Goal: Task Accomplishment & Management: Complete application form

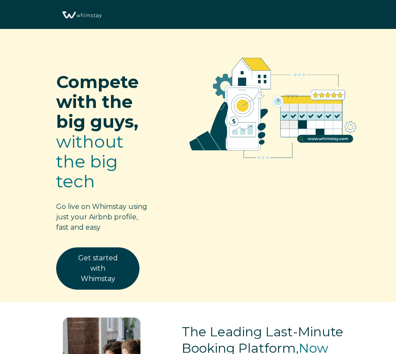
select select "US"
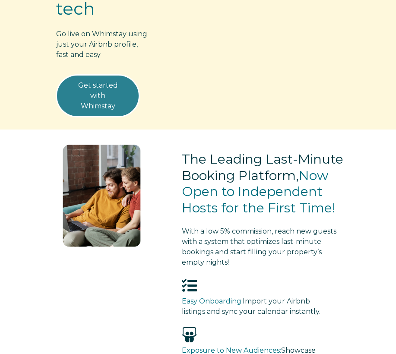
click at [109, 100] on link "Get started with Whimstay" at bounding box center [97, 96] width 83 height 42
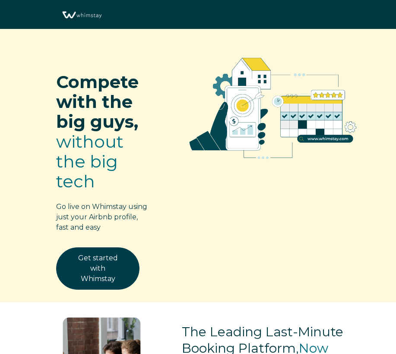
select select "US"
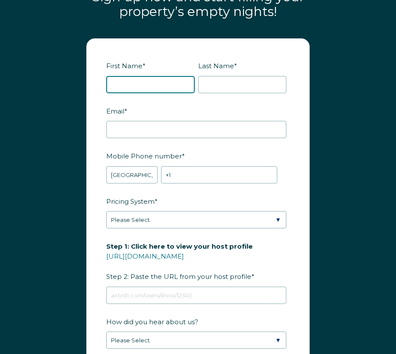
click at [109, 93] on input "First Name *" at bounding box center [150, 84] width 89 height 17
type input "ADAM"
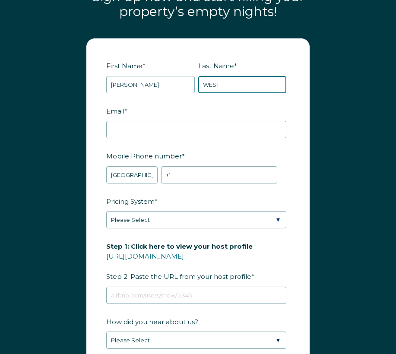
type input "WEST"
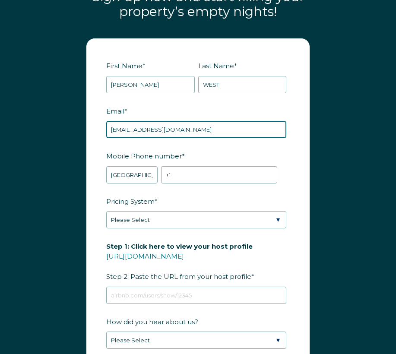
type input "TEAMADAMY@GMAIL.COM"
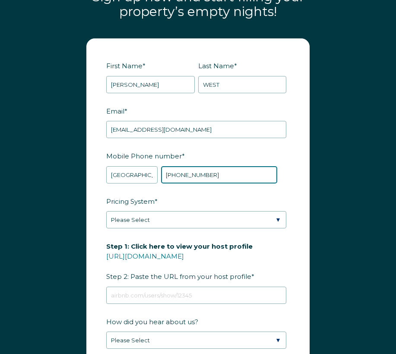
type input "+1 8134851408"
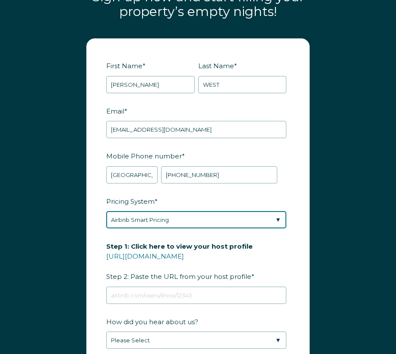
select select "Manual"
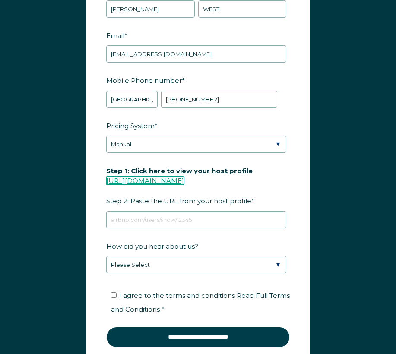
scroll to position [1210, 0]
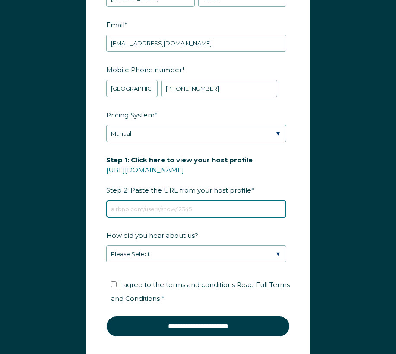
click at [131, 218] on input "Step 1: Click here to view your host profile https://www.airbnb.com/users/show/…" at bounding box center [196, 209] width 180 height 17
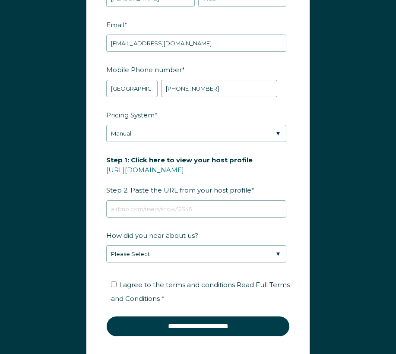
drag, startPoint x: 167, startPoint y: 216, endPoint x: 52, endPoint y: 205, distance: 115.9
click at [52, 205] on div "First Name * ADAM Last Name * WEST RBO Token Company ID Referrer Code Dialer Co…" at bounding box center [198, 163] width 396 height 441
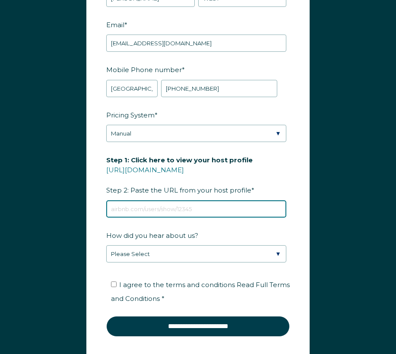
paste input "https://www.airbnb.com/users/profile/about?context=host"
type input "https://www.airbnb.com/users/profile/about?context=host"
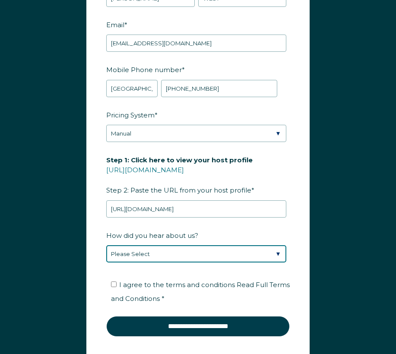
click at [215, 263] on select "Please Select Discovered Whimstay at an event or conference Found Whimstay thro…" at bounding box center [196, 253] width 180 height 17
select select "Social Media"
click at [106, 256] on select "Please Select Discovered Whimstay at an event or conference Found Whimstay thro…" at bounding box center [196, 253] width 180 height 17
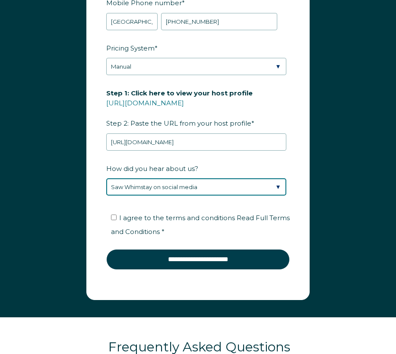
scroll to position [1296, 0]
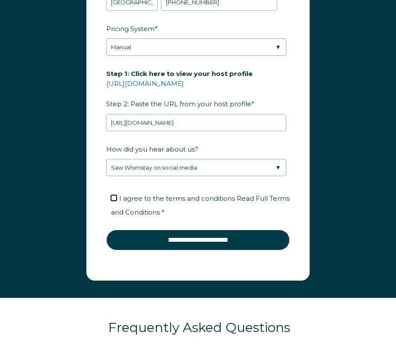
click at [112, 201] on input "I agree to the terms and conditions Read Full Terms and Conditions *" at bounding box center [114, 198] width 6 height 6
checkbox input "true"
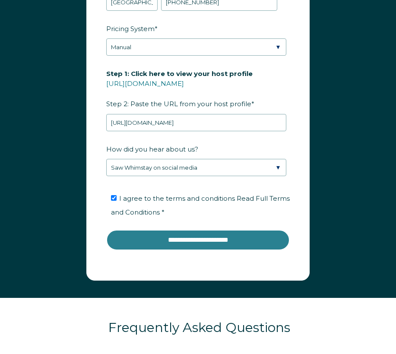
click at [201, 251] on input "**********" at bounding box center [198, 240] width 184 height 21
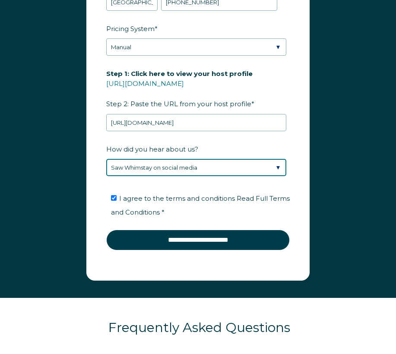
click at [176, 176] on select "Please Select Discovered Whimstay at an event or conference Found Whimstay thro…" at bounding box center [196, 167] width 180 height 17
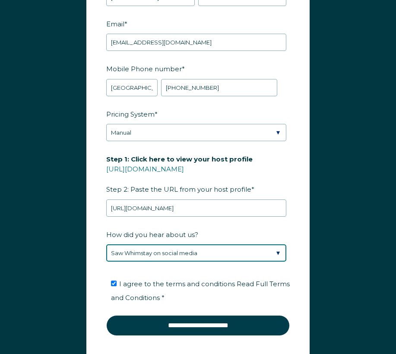
scroll to position [1210, 0]
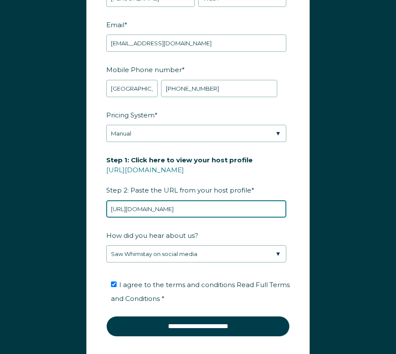
click at [204, 218] on input "https://www.airbnb.com/users/profile/about?context=host" at bounding box center [196, 209] width 180 height 17
drag, startPoint x: 276, startPoint y: 217, endPoint x: 50, endPoint y: 220, distance: 225.6
click at [50, 220] on div "First Name * ADAM Last Name * WEST RBO Token Company ID Referrer Code Dialer Co…" at bounding box center [198, 163] width 396 height 441
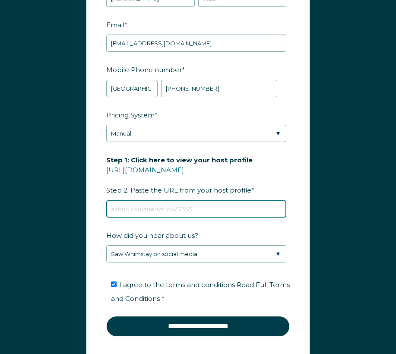
paste input "airbnb.com/h/westcentralfla"
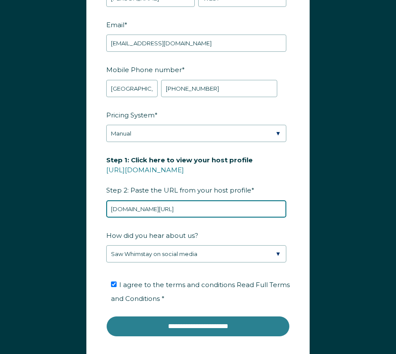
type input "airbnb.com/h/westcentralfla"
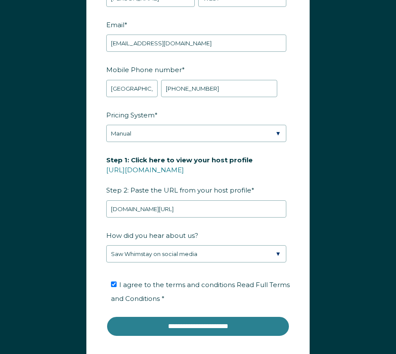
click at [211, 335] on input "**********" at bounding box center [198, 326] width 184 height 21
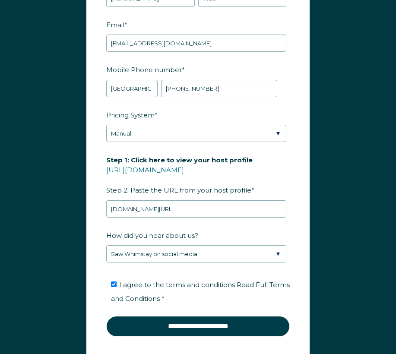
click at [278, 191] on label "Step 1: Click here to view your host profile https://www.airbnb.com/users/show/…" at bounding box center [198, 175] width 184 height 45
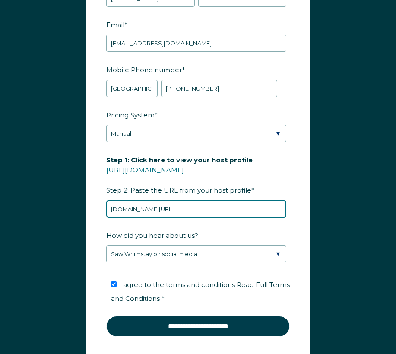
click at [278, 201] on input "airbnb.com/h/westcentralfla" at bounding box center [196, 209] width 180 height 17
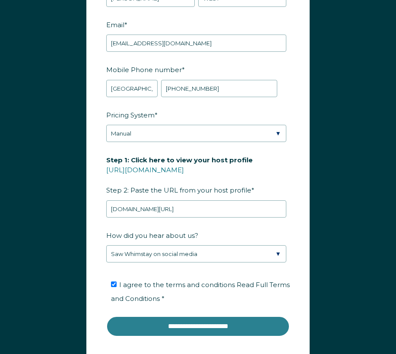
click at [209, 337] on input "**********" at bounding box center [198, 326] width 184 height 21
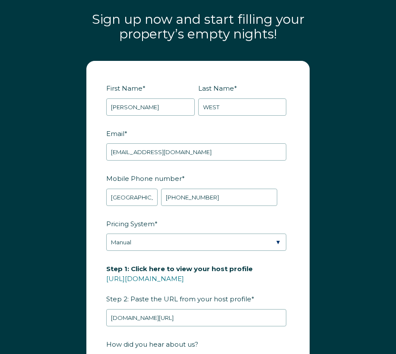
scroll to position [1123, 0]
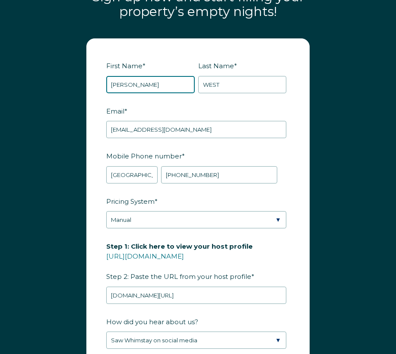
drag, startPoint x: 129, startPoint y: 97, endPoint x: 117, endPoint y: 97, distance: 12.1
click at [117, 93] on input "ADAM" at bounding box center [150, 84] width 89 height 17
type input "AMY"
click at [247, 119] on label "Email *" at bounding box center [198, 111] width 184 height 15
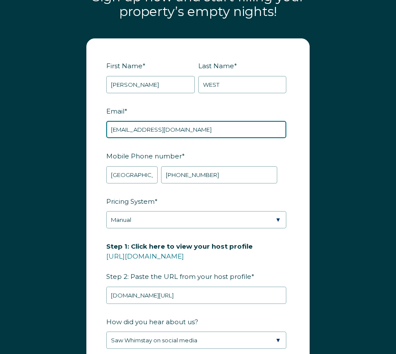
click at [247, 121] on input "TEAMADAMY@GMAIL.COM" at bounding box center [196, 129] width 180 height 17
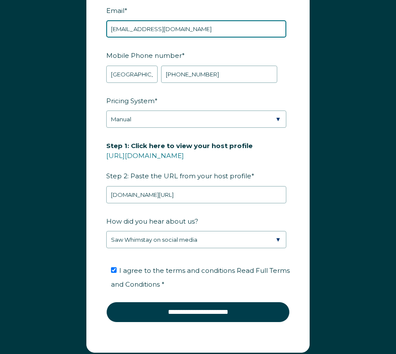
scroll to position [1253, 0]
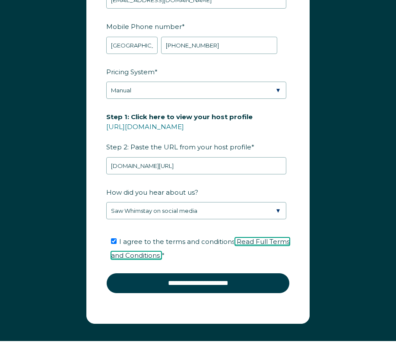
click at [158, 260] on span "Read Full Terms and Conditions" at bounding box center [200, 249] width 179 height 22
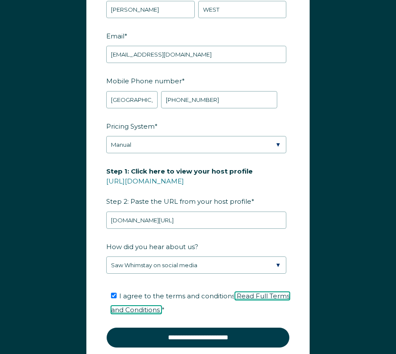
scroll to position [1210, 0]
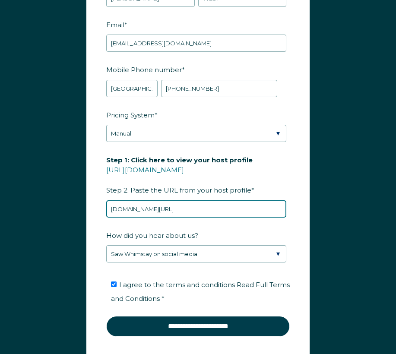
click at [201, 218] on input "airbnb.com/h/westcentralfla" at bounding box center [196, 209] width 180 height 17
click at [112, 218] on input "airbnb.com/h/westcentralfla" at bounding box center [196, 209] width 180 height 17
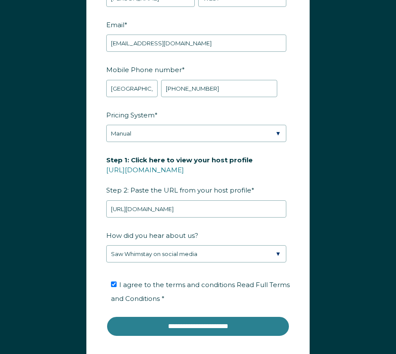
click at [166, 337] on input "**********" at bounding box center [198, 326] width 184 height 21
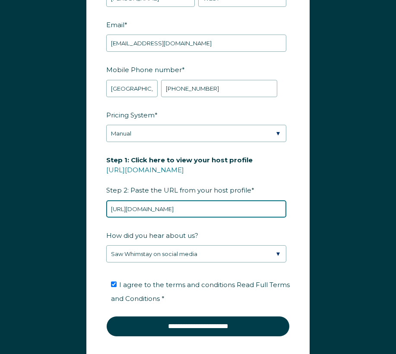
drag, startPoint x: 129, startPoint y: 220, endPoint x: 102, endPoint y: 220, distance: 26.4
click at [102, 220] on form "First Name * AMY Last Name * WEST RBO Token Company ID Referrer Code Dialer Cod…" at bounding box center [198, 159] width 223 height 414
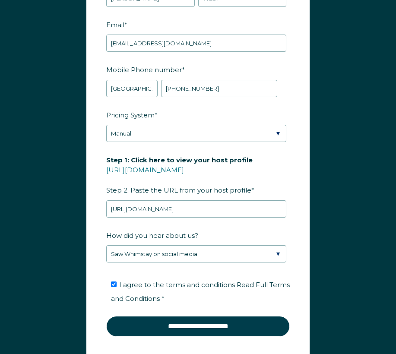
click at [232, 243] on label "How did you hear about us?" at bounding box center [198, 235] width 184 height 15
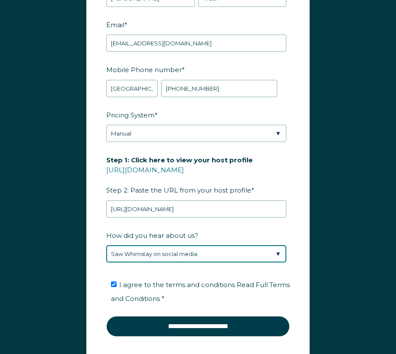
click at [232, 245] on select "Please Select Discovered Whimstay at an event or conference Found Whimstay thro…" at bounding box center [196, 253] width 180 height 17
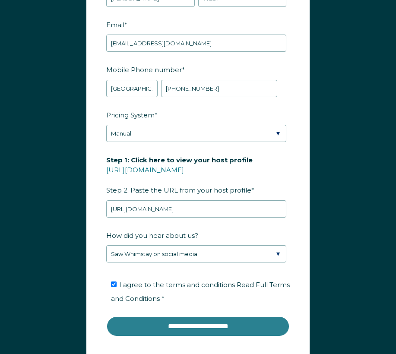
click at [209, 335] on input "**********" at bounding box center [198, 326] width 184 height 21
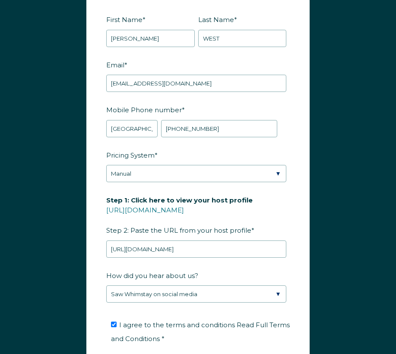
scroll to position [1253, 0]
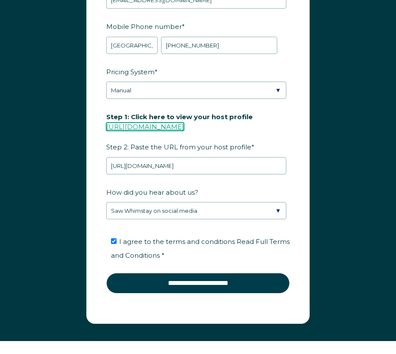
click at [156, 131] on link "https://www.airbnb.com/users/show/" at bounding box center [145, 127] width 78 height 8
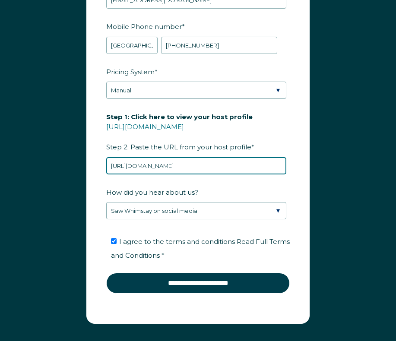
drag, startPoint x: 236, startPoint y: 176, endPoint x: 51, endPoint y: 177, distance: 185.0
click at [51, 177] on div "First Name * AMY Last Name * WEST RBO Token Company ID Referrer Code Dialer Cod…" at bounding box center [198, 120] width 396 height 441
paste input "www.airbnb.com/users/show/98053925"
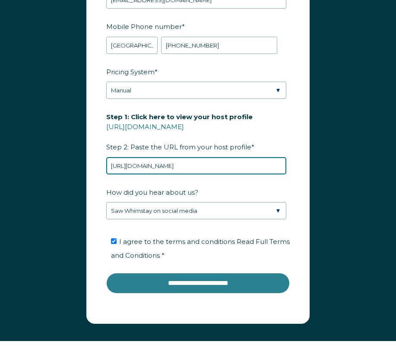
type input "https://www.airbnb.com/users/show/98053925"
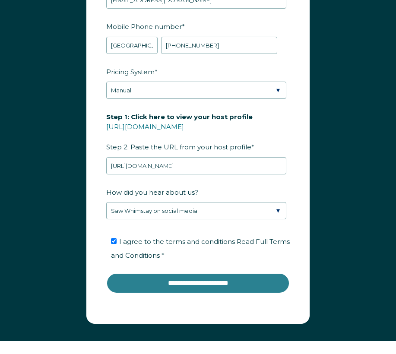
click at [173, 290] on input "**********" at bounding box center [198, 283] width 184 height 21
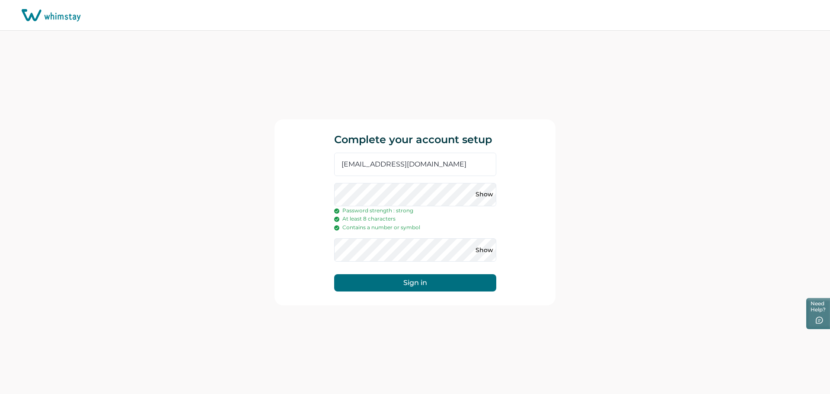
click at [442, 288] on button "Sign in" at bounding box center [415, 282] width 162 height 17
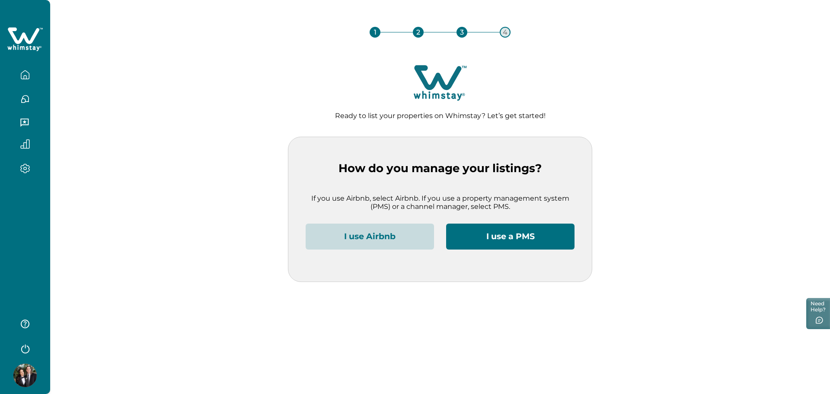
click at [401, 240] on button "I use Airbnb" at bounding box center [370, 236] width 128 height 26
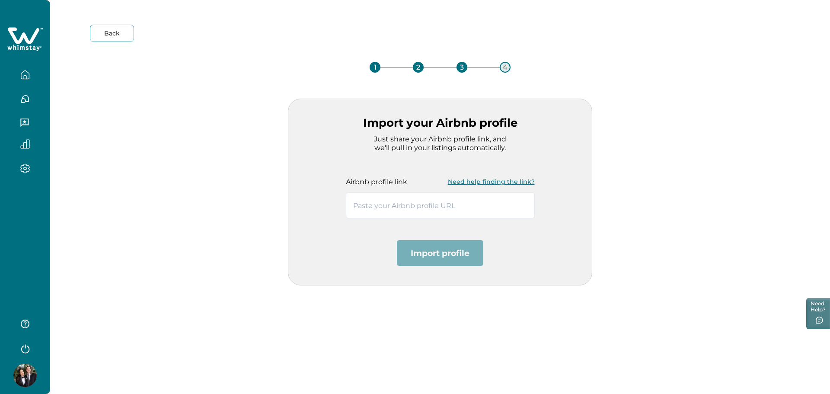
click at [461, 180] on button "Need help finding the link?" at bounding box center [491, 181] width 87 height 17
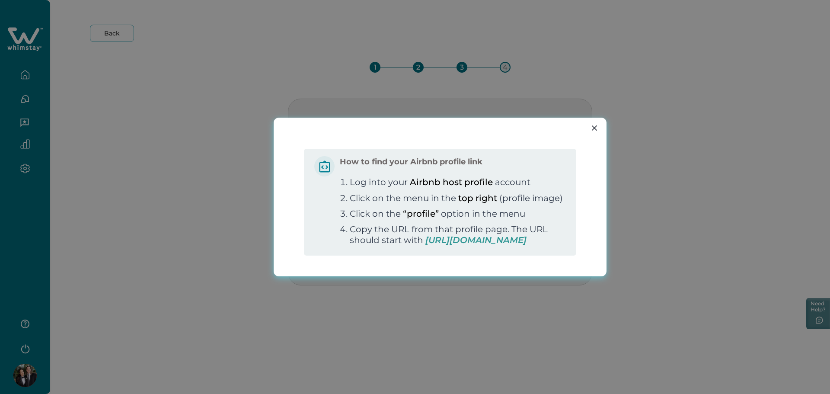
click at [425, 244] on span "https://www.airbnb.com/users/show/" at bounding box center [475, 240] width 101 height 10
click at [598, 122] on button "Close" at bounding box center [594, 128] width 14 height 14
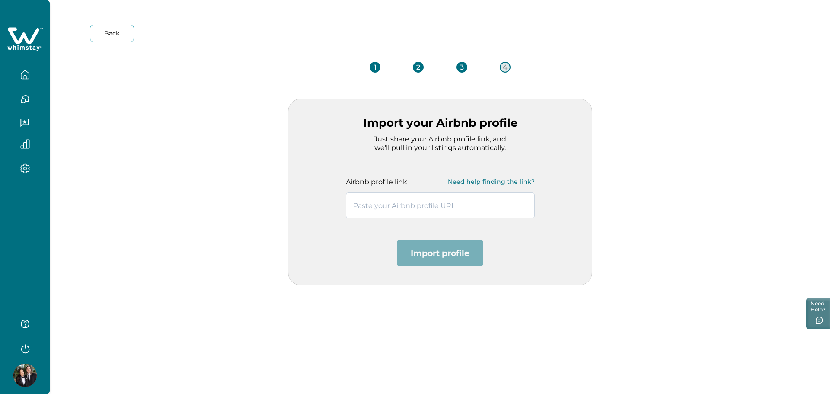
click at [427, 204] on input "text" at bounding box center [440, 205] width 189 height 26
paste input "https://www.airbnb.com/users/profile/about?context=host"
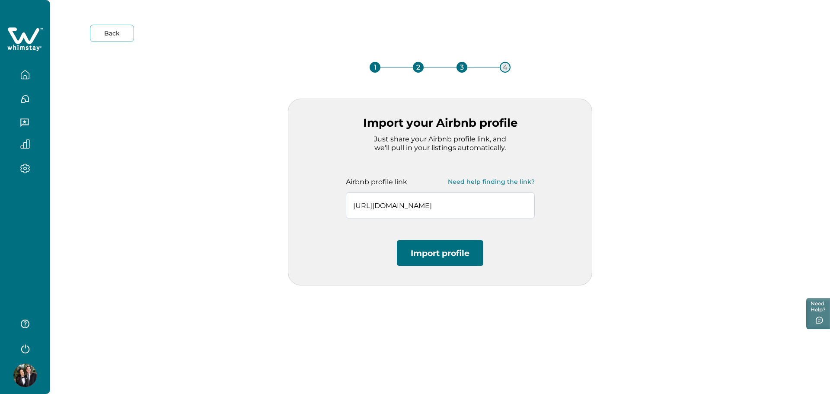
scroll to position [0, 24]
type input "https://www.airbnb.com/users/profile/about?context=host"
click at [436, 250] on button "Import profile" at bounding box center [440, 253] width 86 height 26
click at [450, 205] on input "https://www.airbnb.com/users/profile/about?context=host" at bounding box center [440, 205] width 189 height 26
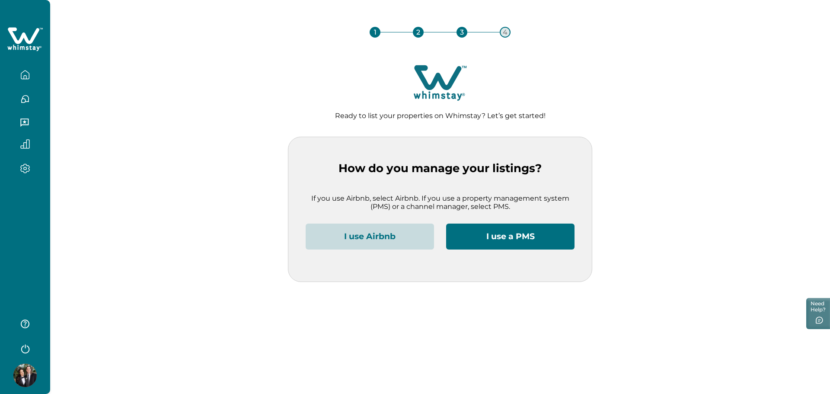
click at [385, 237] on button "I use Airbnb" at bounding box center [370, 236] width 128 height 26
